Goal: Task Accomplishment & Management: Manage account settings

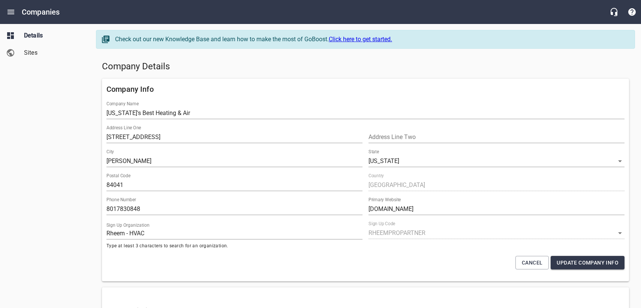
select select "[US_STATE]"
select select "62"
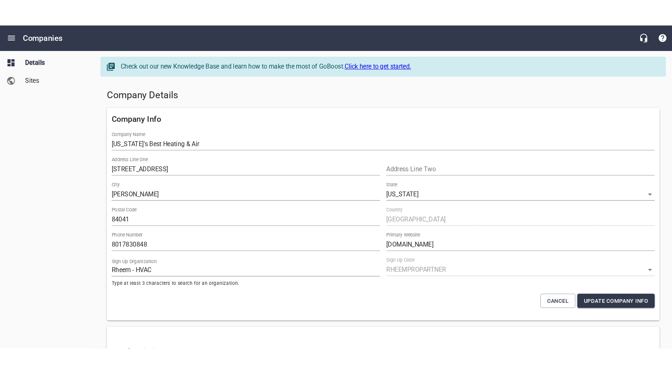
scroll to position [0, 0]
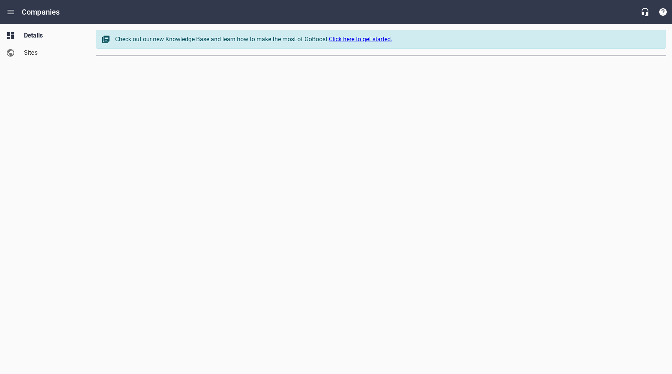
select select "[US_STATE]"
select select "62"
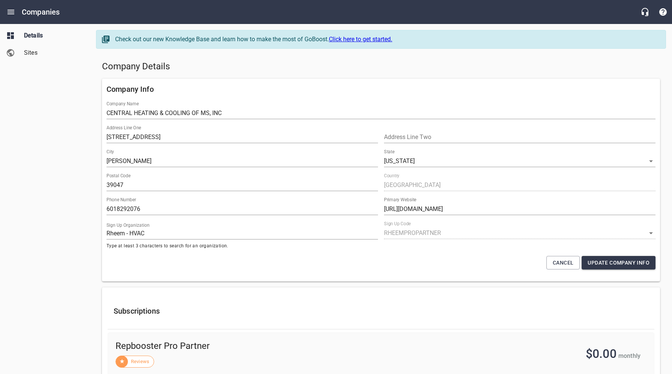
click at [35, 53] on span "Sites" at bounding box center [52, 52] width 57 height 9
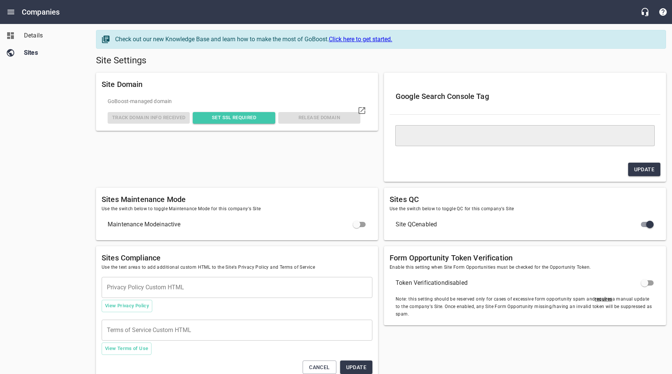
type textarea "<meta name="google-site-verification" content="g6ih88u2WArimk9RfnItPb2vtdpblSX2…"
type textarea "<h2>Texting Opt-In</h2><p>Texting opt-in information is not shared with any thi…"
type textarea "<h2>21. Opt-In Language for Customers:</h2> <p>CENTRAL HEATING & COOLING OF MS,…"
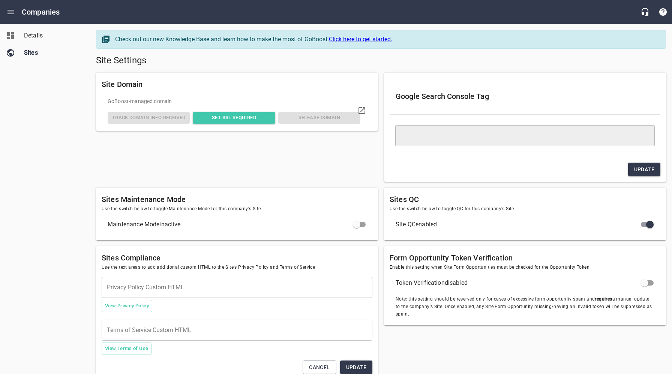
type textarea "<h2>21. Opt-In Language for Customers:</h2> <p>CENTRAL HEATING & COOLING OF MS,…"
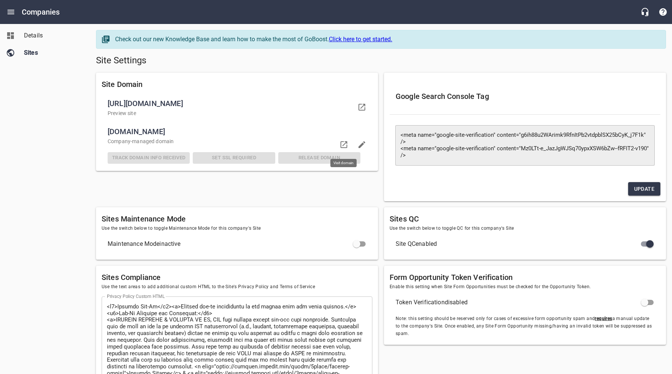
click at [344, 145] on icon at bounding box center [343, 144] width 9 height 9
click at [40, 33] on span "Details" at bounding box center [52, 35] width 57 height 9
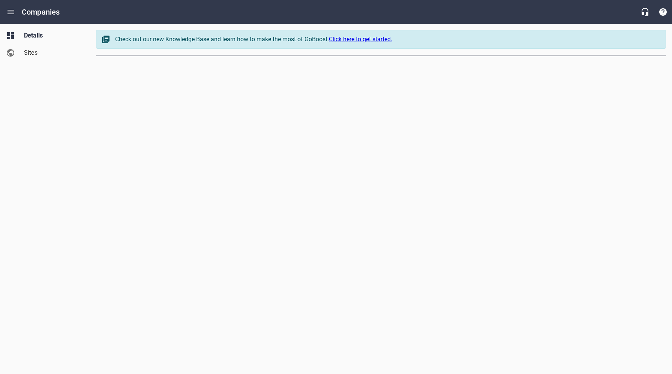
select select "[US_STATE]"
select select "62"
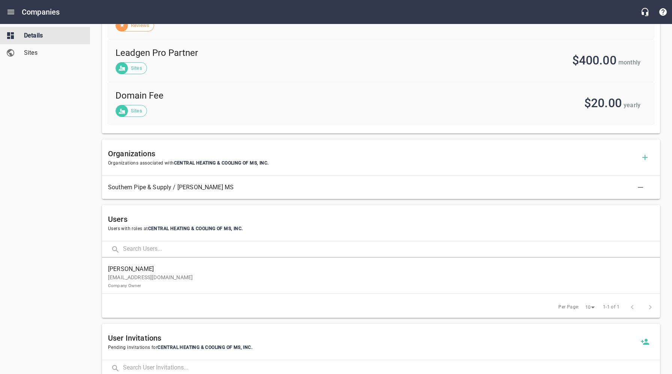
scroll to position [344, 0]
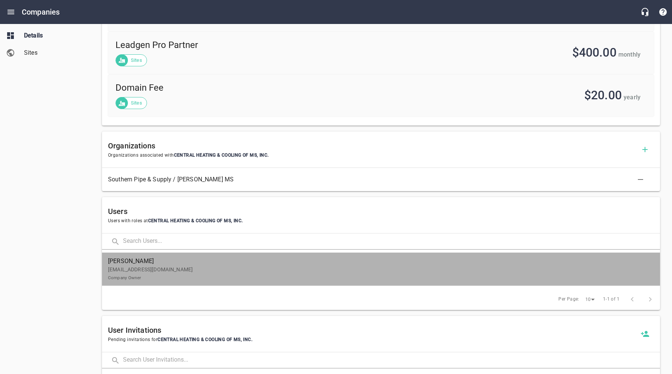
drag, startPoint x: 154, startPoint y: 271, endPoint x: 144, endPoint y: 270, distance: 10.2
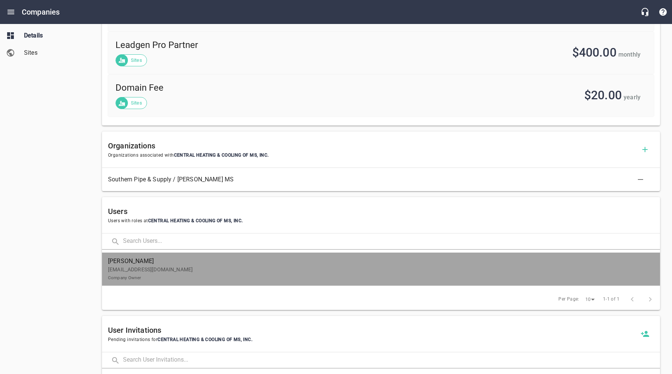
click at [154, 271] on p "centralmshc@gmail.com Company Owner" at bounding box center [378, 274] width 540 height 16
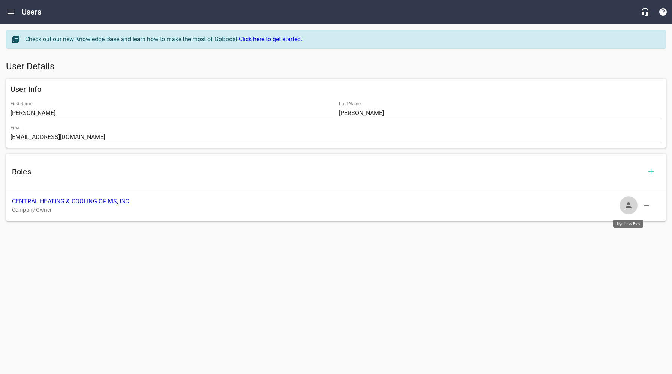
click at [626, 206] on icon "button" at bounding box center [628, 205] width 9 height 9
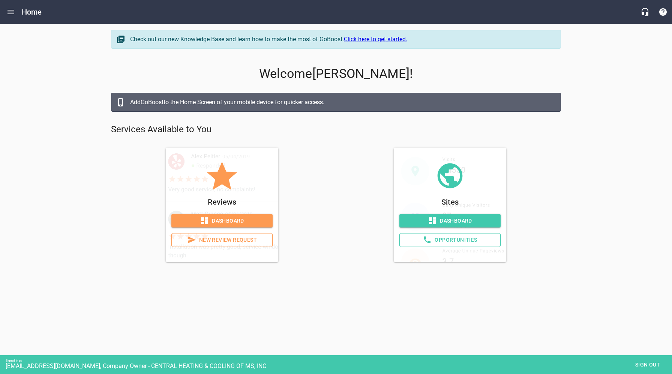
click at [461, 223] on span "Dashboard" at bounding box center [449, 220] width 89 height 9
